Goal: Check status

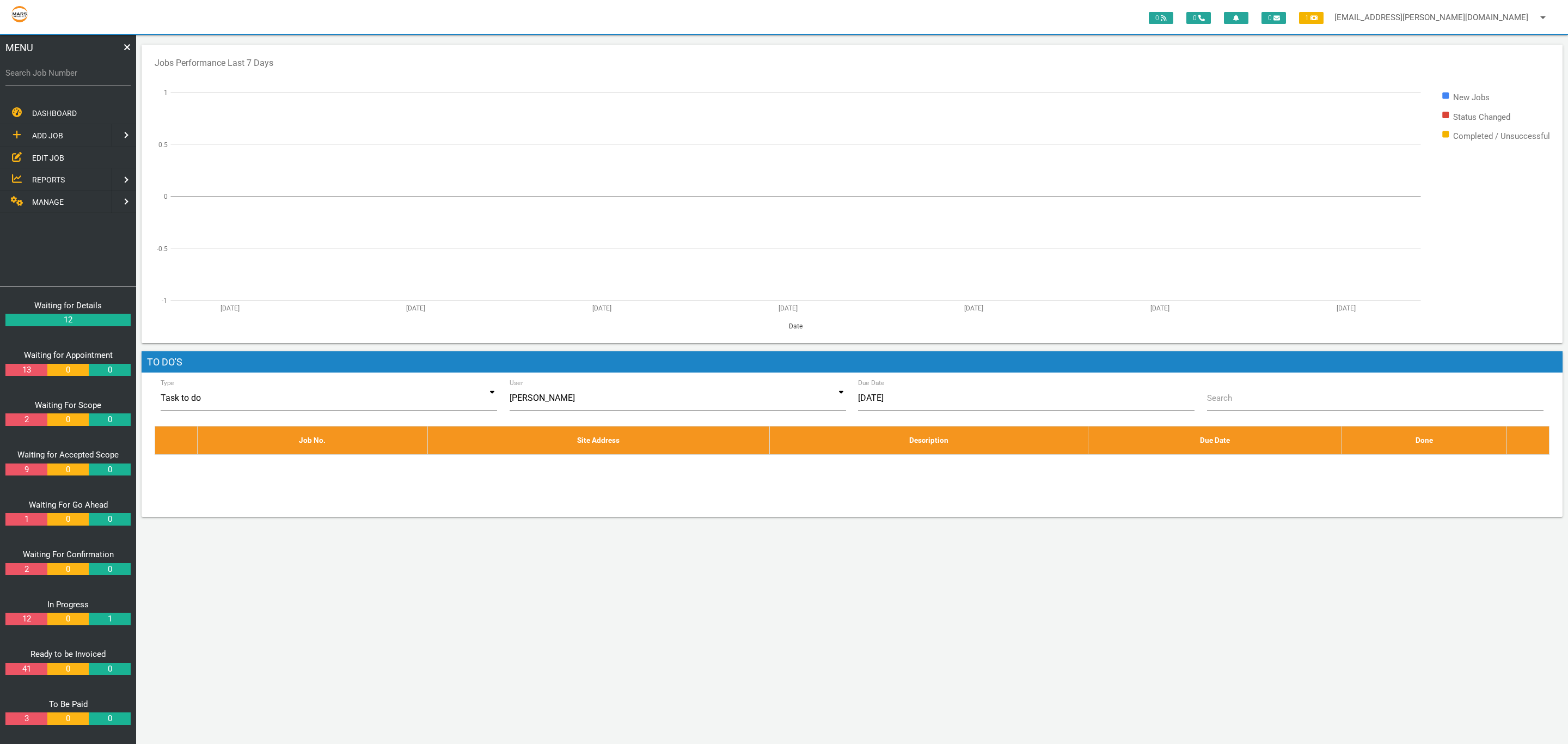
click at [88, 70] on label "Search Job Number" at bounding box center [68, 73] width 125 height 13
click at [88, 70] on input "Search Job Number" at bounding box center [68, 72] width 125 height 25
type input "1740"
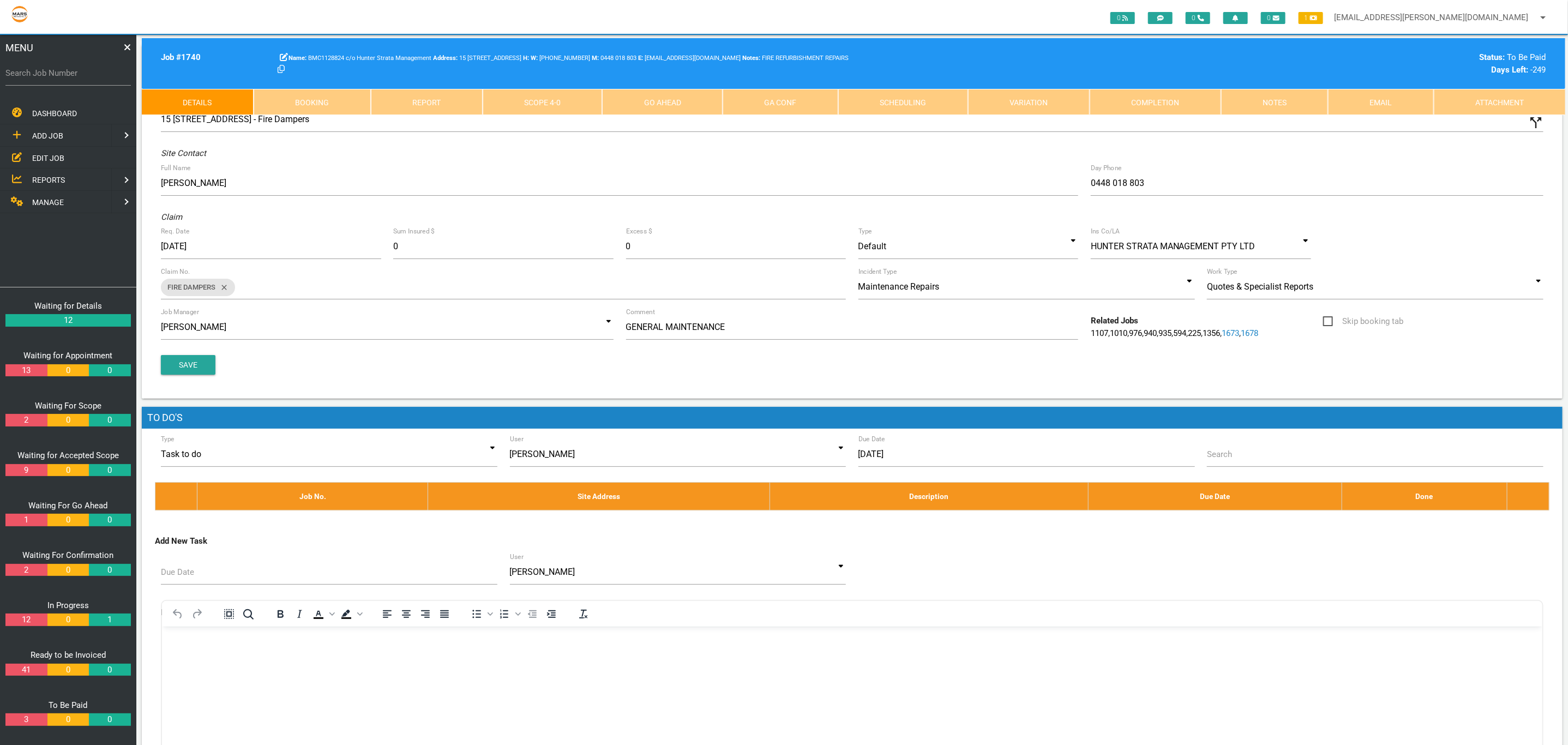
click at [571, 90] on link "Scope 4 - 0" at bounding box center [543, 102] width 120 height 26
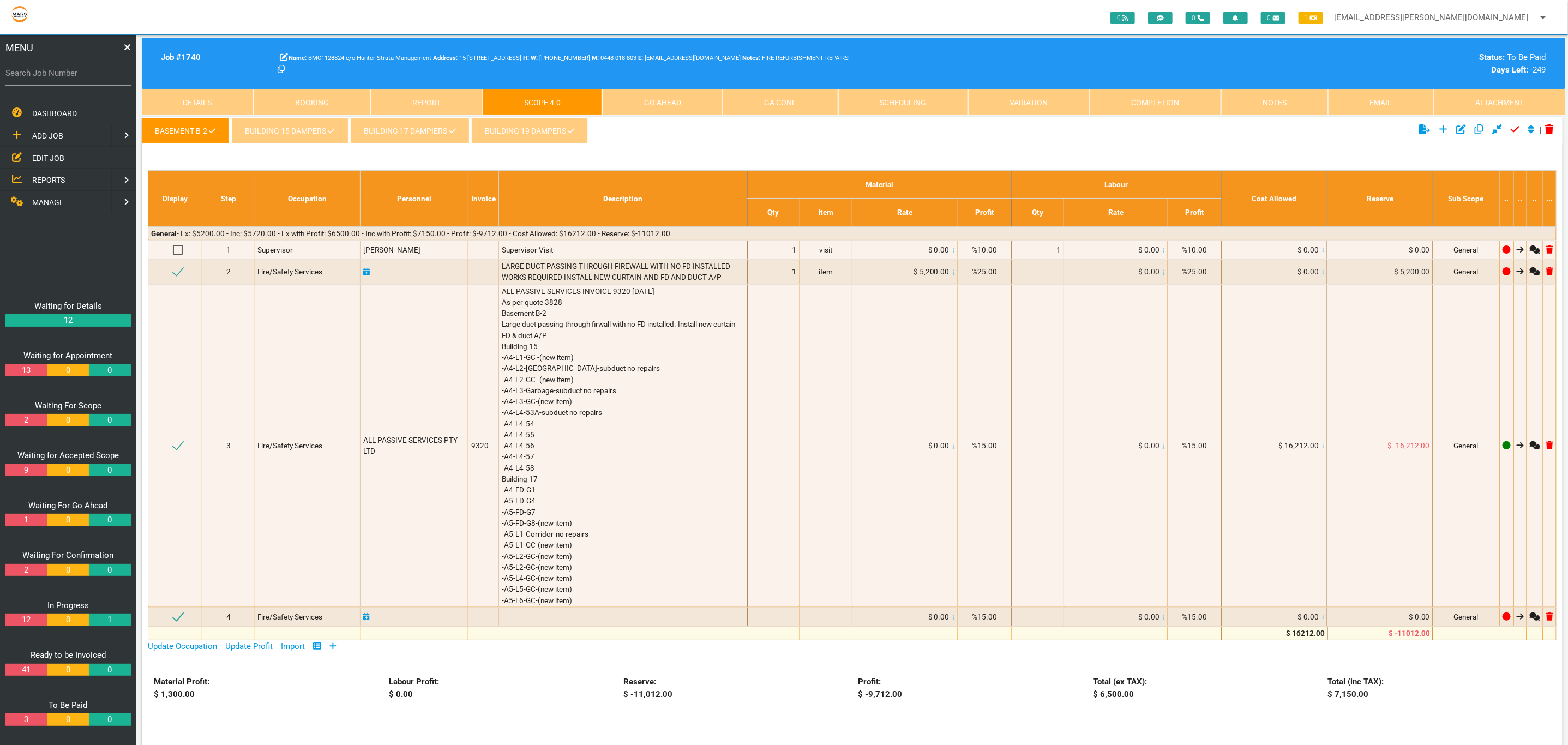
click at [318, 127] on link "BUILDING 15 DAMPERS" at bounding box center [289, 130] width 116 height 26
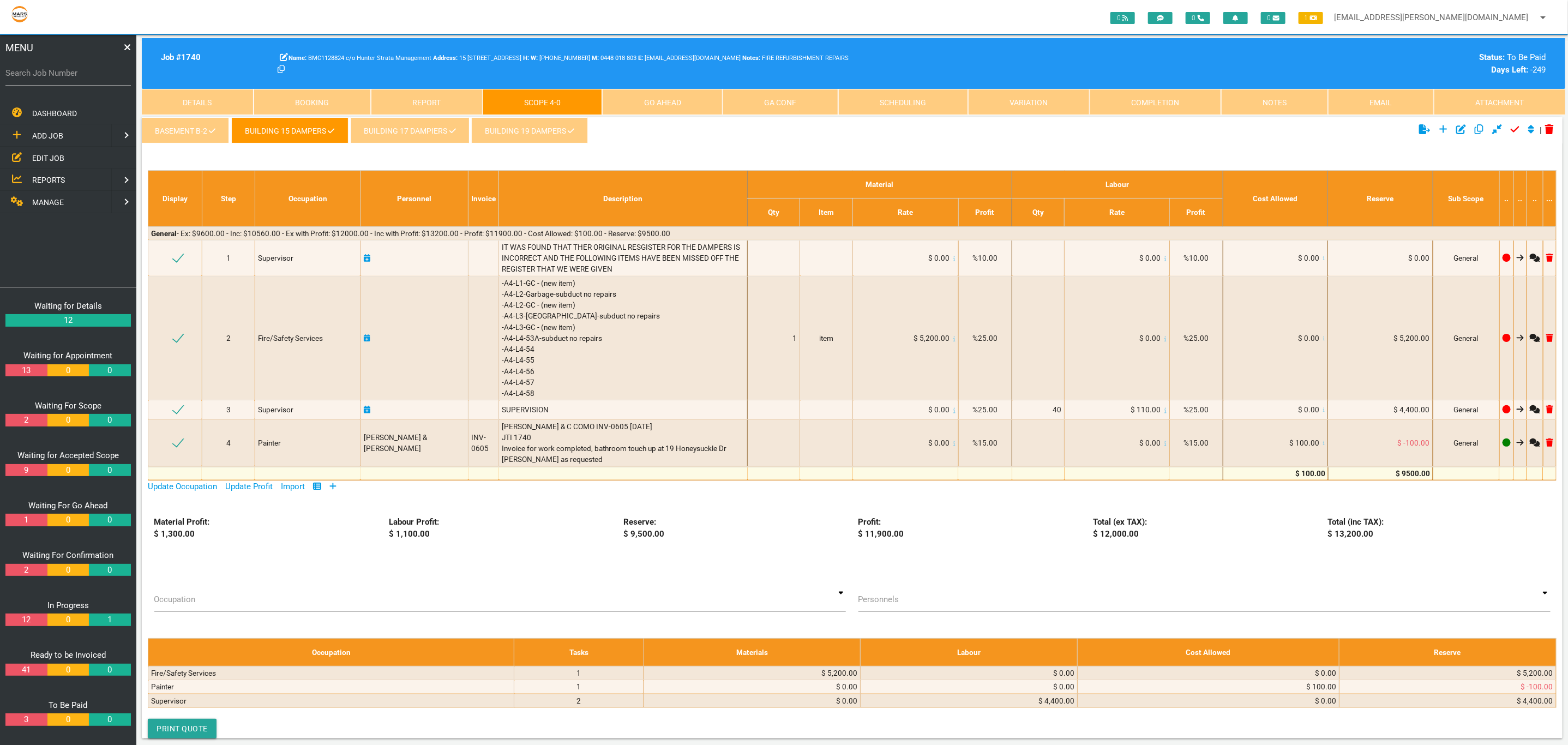
click at [506, 132] on link "BUILDING 19 DAMPERS" at bounding box center [529, 130] width 116 height 26
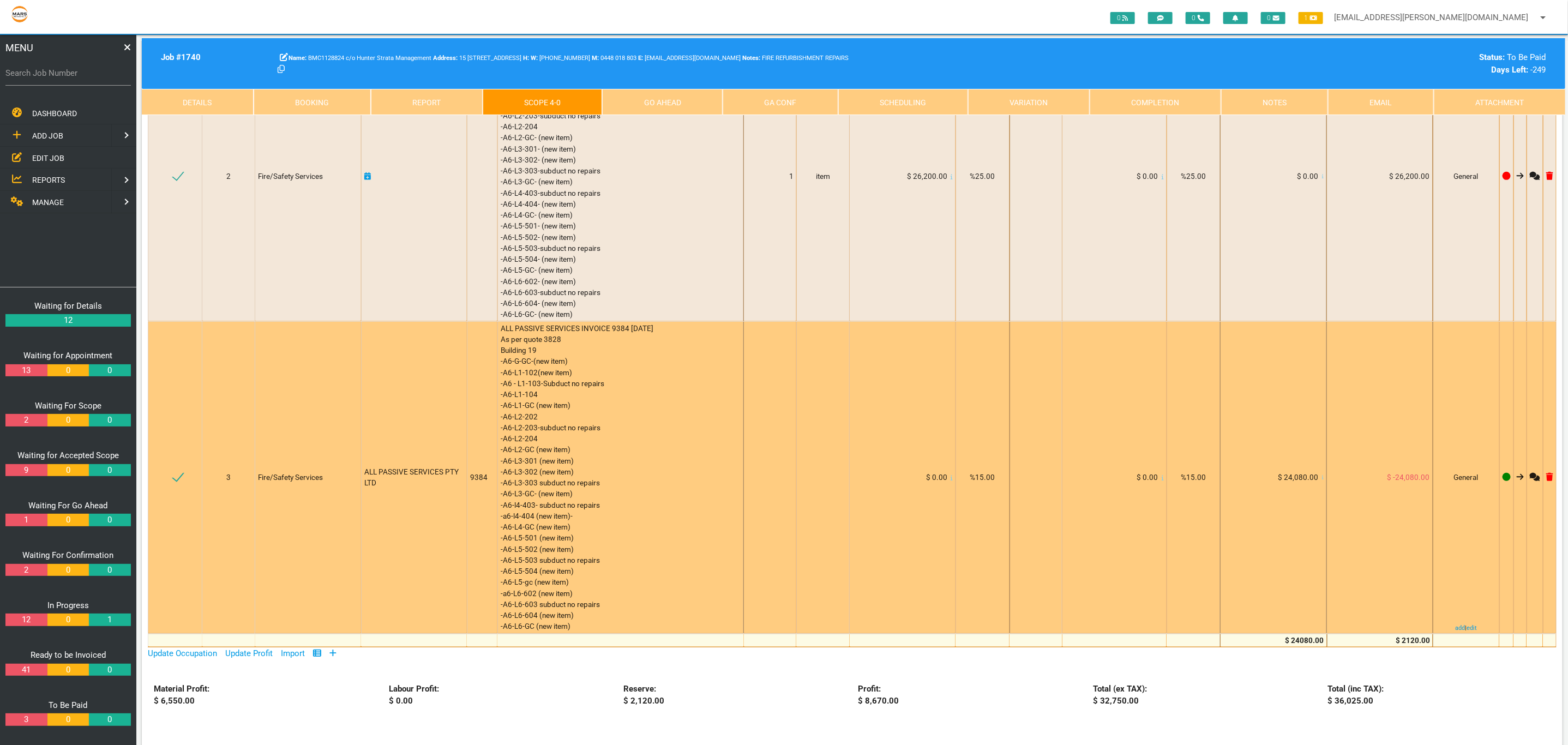
scroll to position [272, 0]
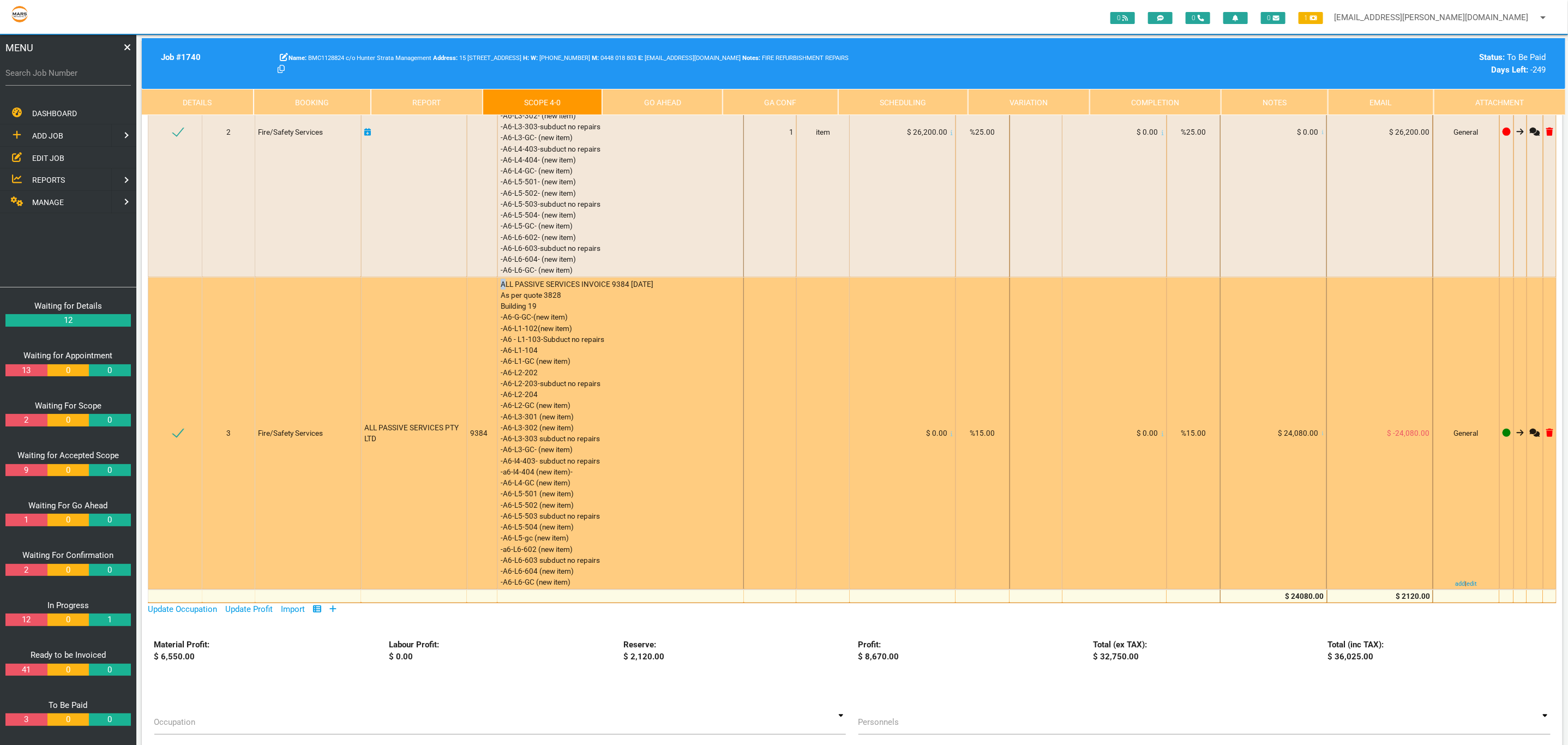
click at [504, 283] on td "ALL PASSIVE SERVICES INVOICE 9384 [DATE] As per quote 3828 Building 19 -A6-G-GC…" at bounding box center [621, 433] width 246 height 312
click at [814, 376] on td at bounding box center [822, 433] width 53 height 312
drag, startPoint x: 502, startPoint y: 285, endPoint x: 661, endPoint y: 545, distance: 304.8
click at [612, 580] on div "ALL PASSIVE SERVICES INVOICE 9384 [DATE] As per quote 3828 Building 19 -A6-G-GC…" at bounding box center [621, 433] width 240 height 309
click at [744, 512] on td at bounding box center [770, 433] width 52 height 312
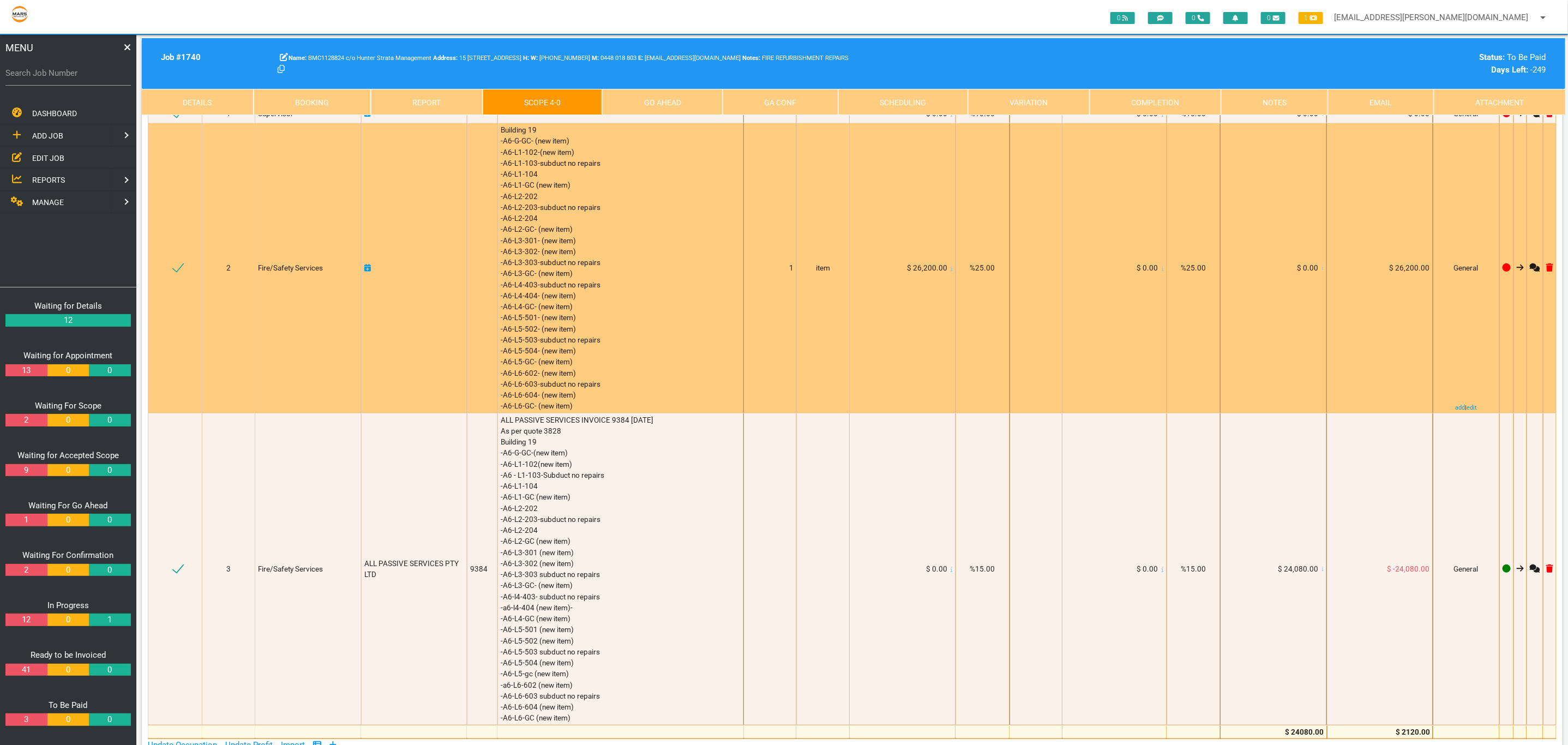
scroll to position [0, 0]
